Goal: Book appointment/travel/reservation

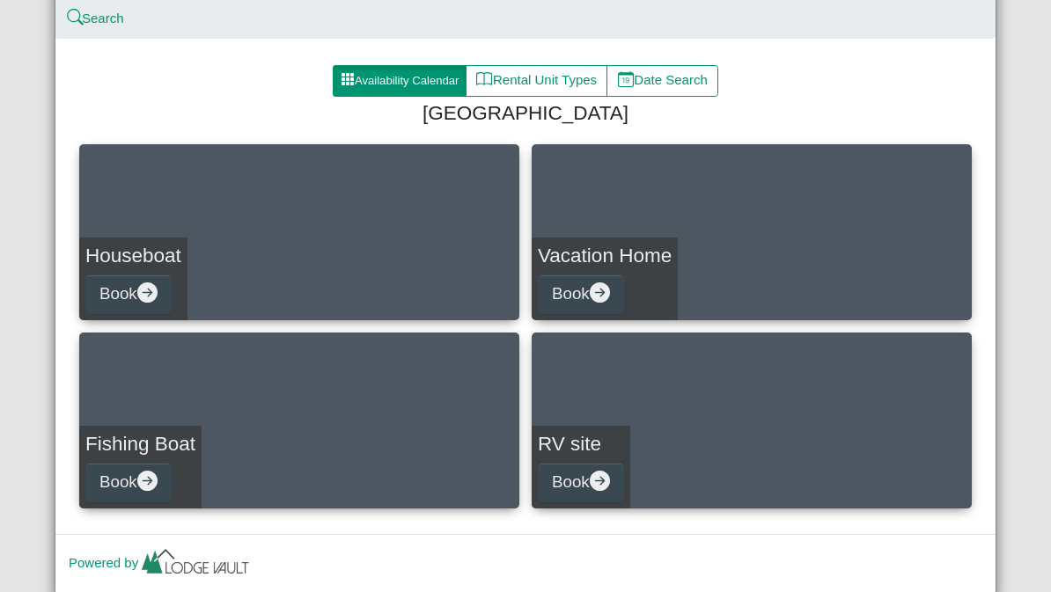
scroll to position [223, 0]
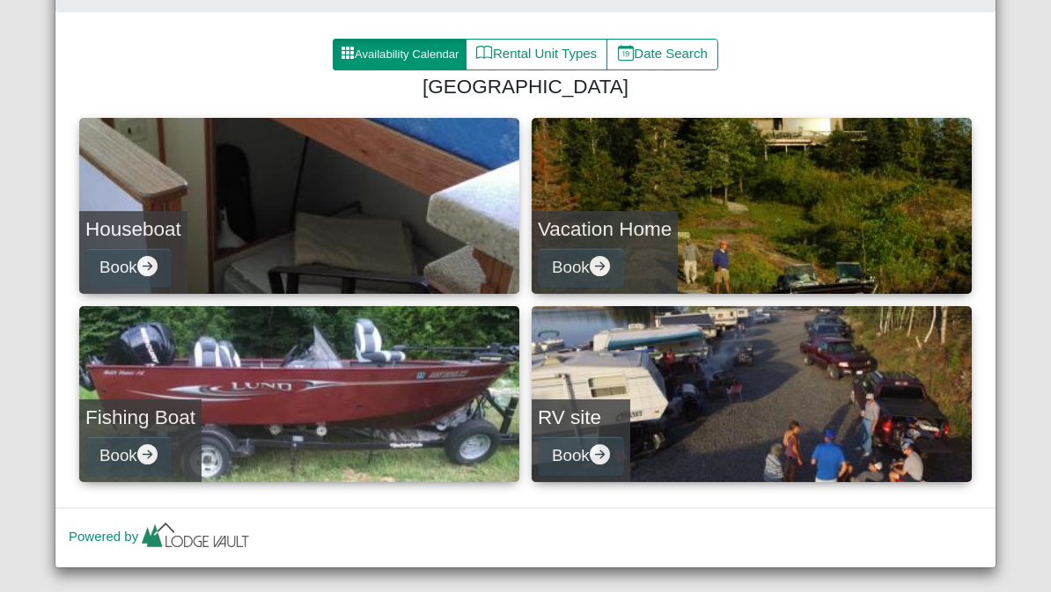
click at [169, 228] on h4 "Houseboat" at bounding box center [133, 229] width 96 height 24
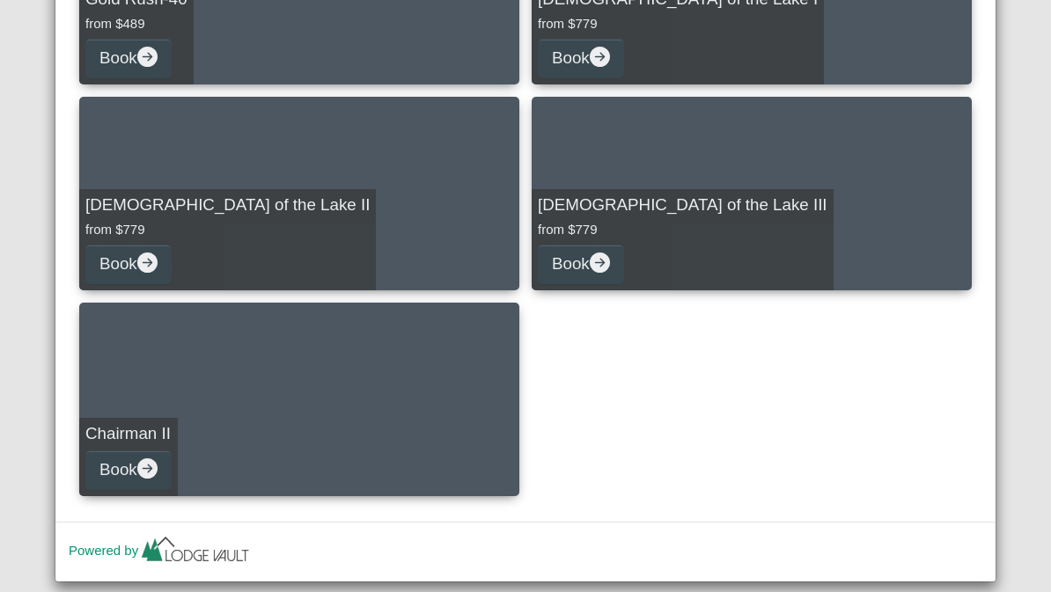
scroll to position [2706, 0]
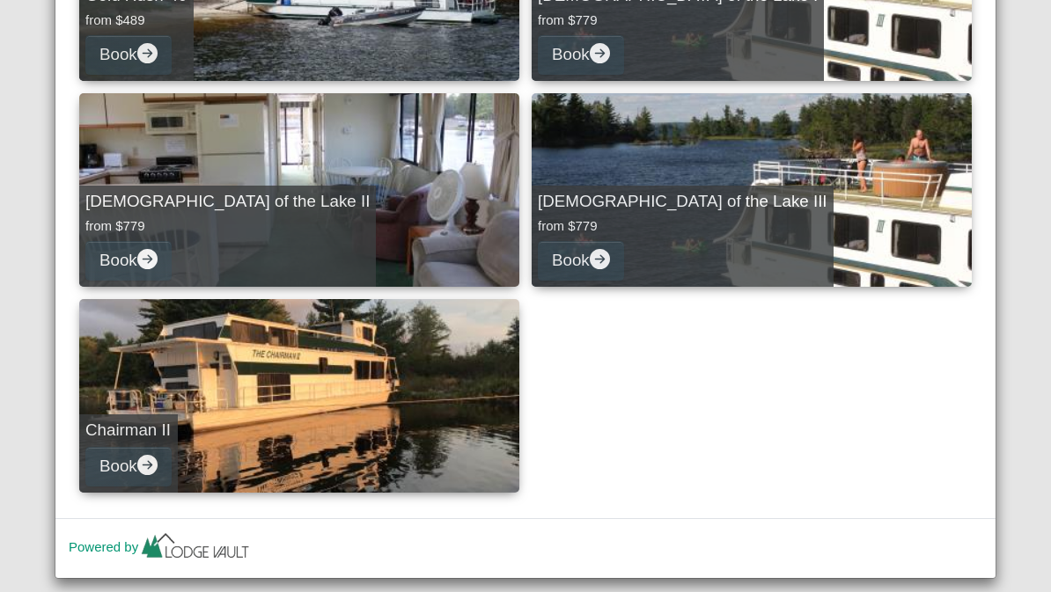
click at [236, 399] on link "Chairman II Book" at bounding box center [299, 396] width 440 height 194
select select "*"
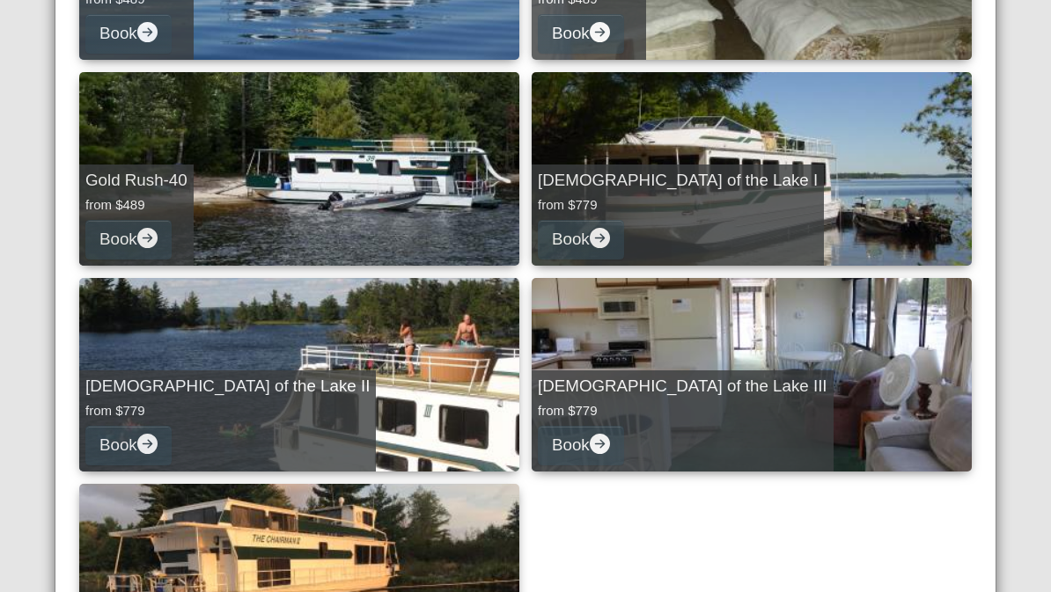
scroll to position [2533, 0]
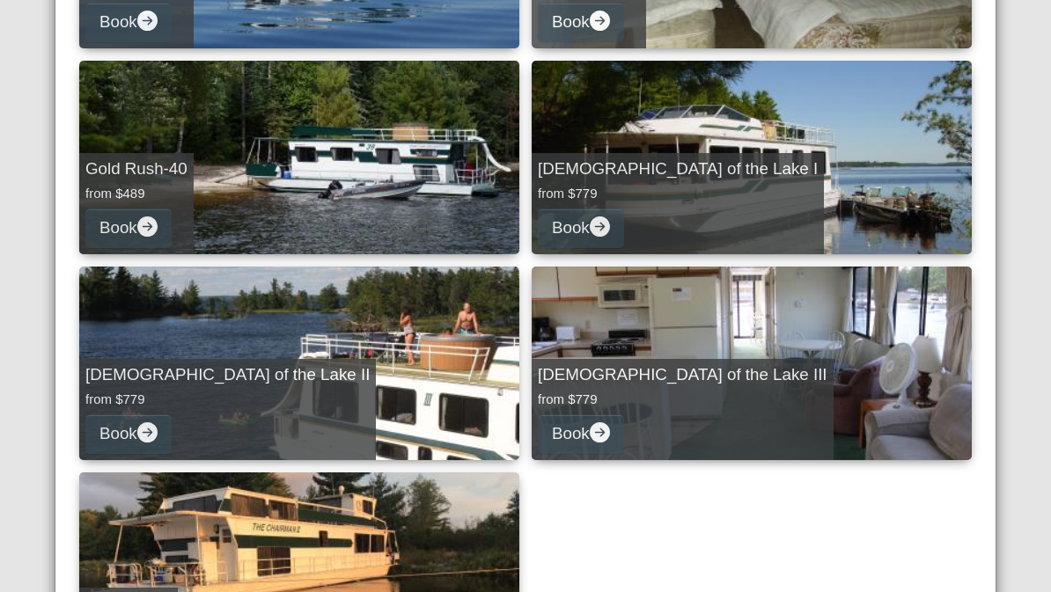
click at [643, 378] on h5 "[DEMOGRAPHIC_DATA] of the Lake III" at bounding box center [683, 375] width 290 height 20
select select "*"
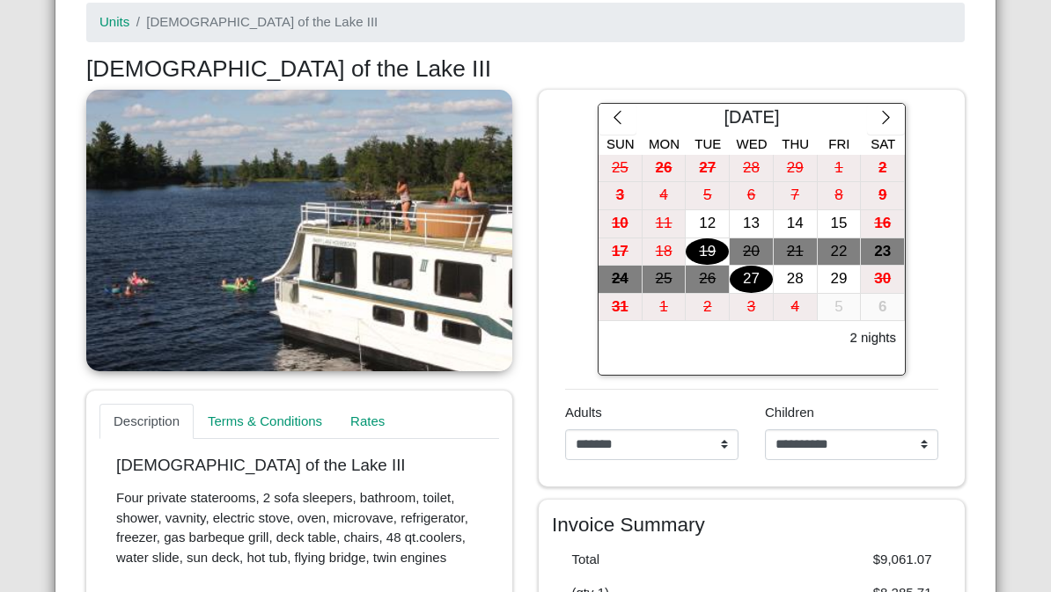
scroll to position [292, 0]
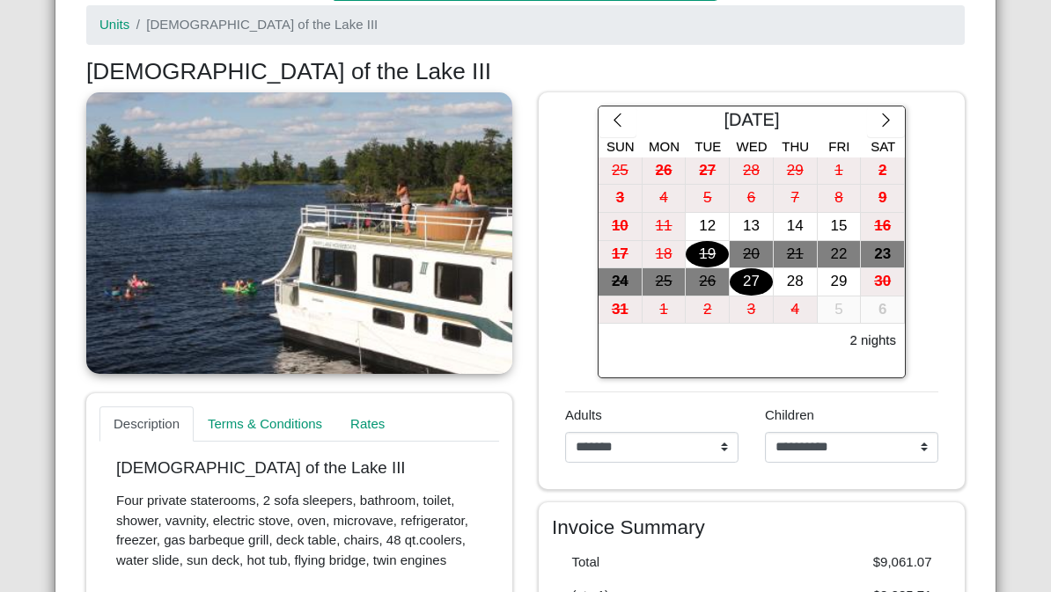
click at [754, 280] on div "27" at bounding box center [751, 281] width 43 height 27
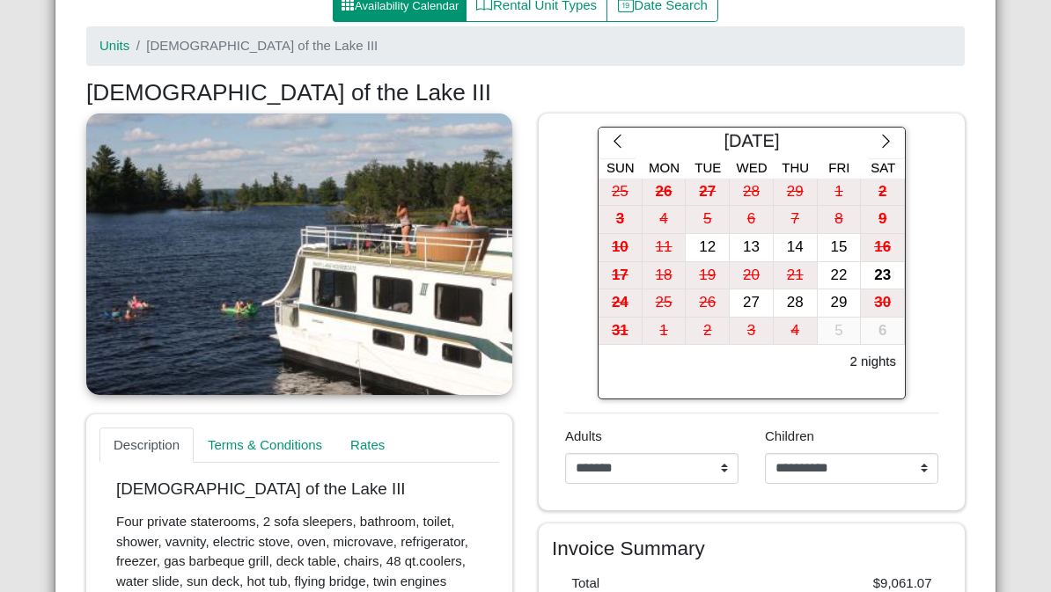
scroll to position [265, 0]
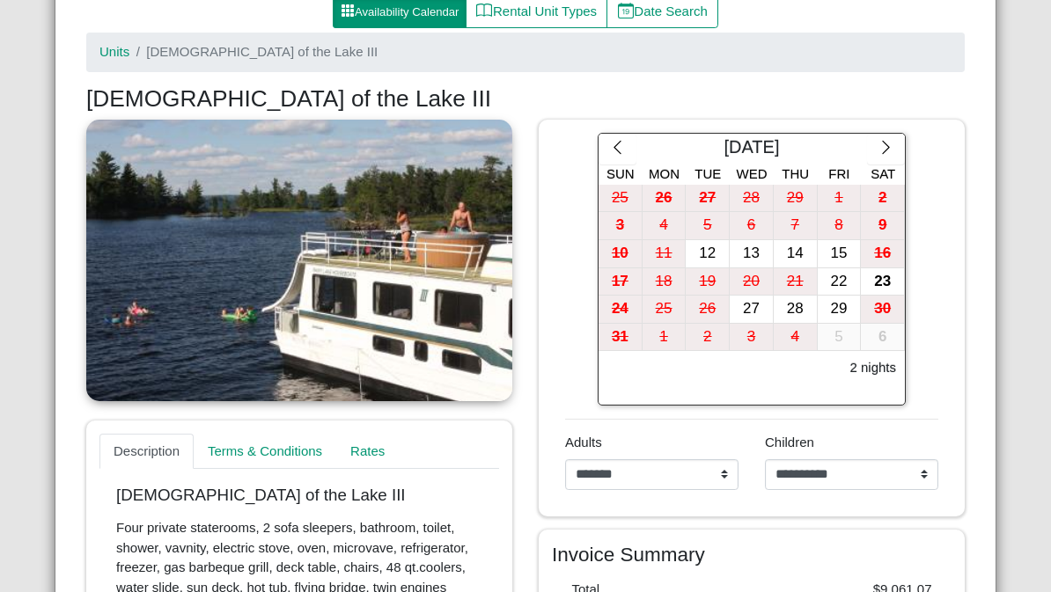
click at [438, 283] on link at bounding box center [299, 261] width 426 height 282
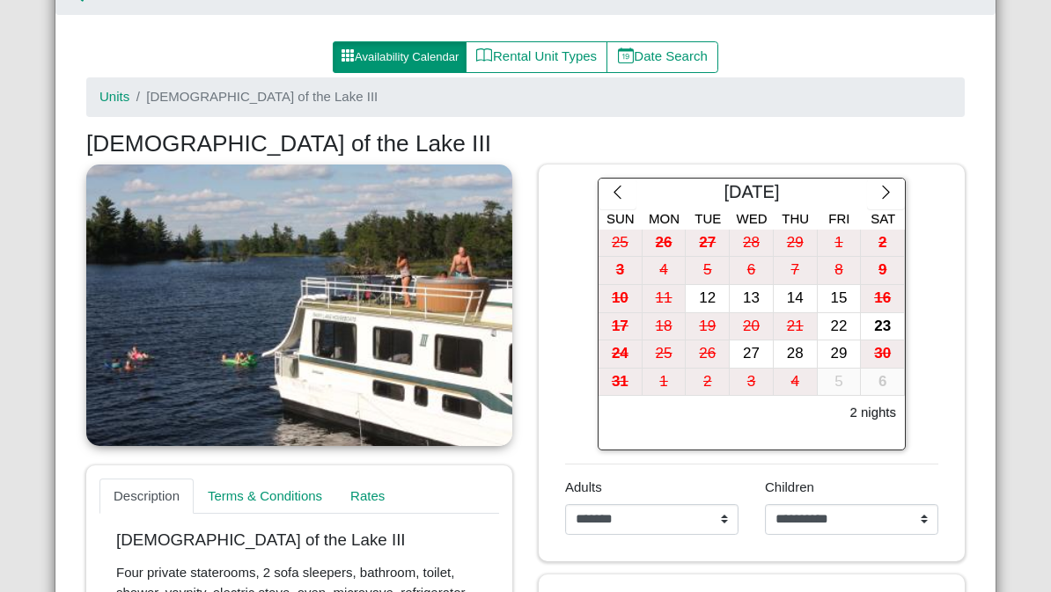
scroll to position [209, 0]
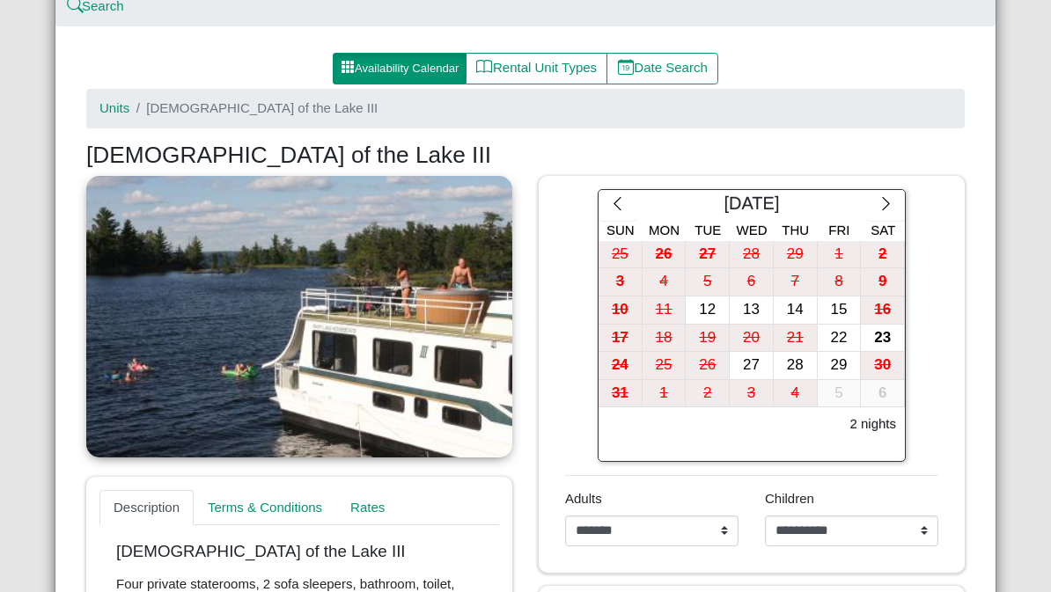
click at [342, 367] on link at bounding box center [299, 317] width 426 height 282
click at [269, 402] on link at bounding box center [299, 317] width 426 height 282
click at [477, 306] on link at bounding box center [299, 317] width 426 height 282
click at [489, 237] on link at bounding box center [299, 317] width 426 height 282
click at [415, 356] on link at bounding box center [299, 317] width 426 height 282
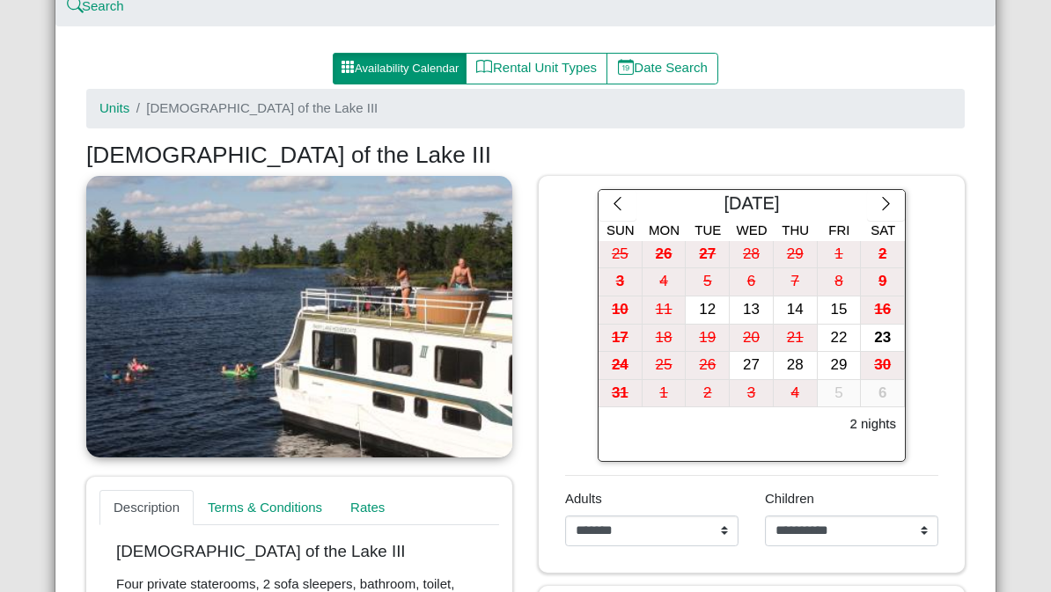
click at [334, 420] on link at bounding box center [299, 317] width 426 height 282
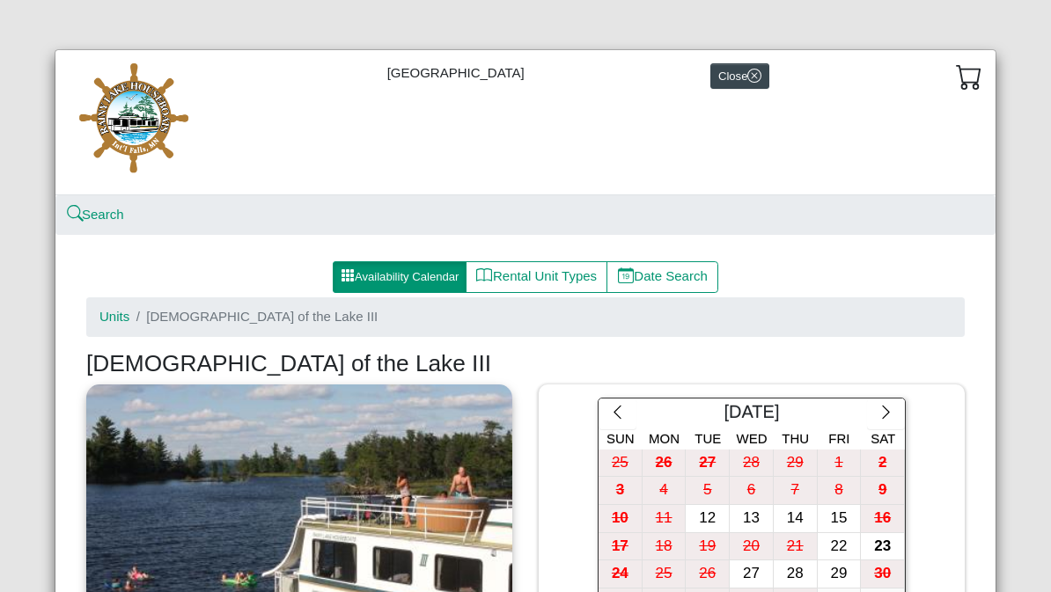
scroll to position [0, 0]
click at [744, 80] on button "Close" at bounding box center [739, 76] width 59 height 26
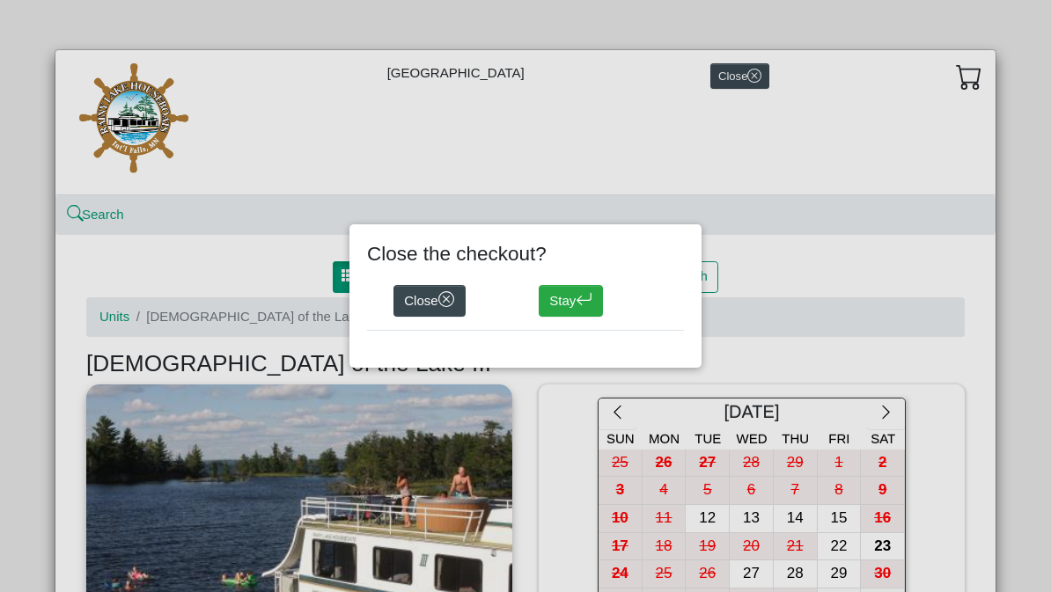
click at [439, 301] on button "Close" at bounding box center [429, 301] width 72 height 32
